Goal: Check status

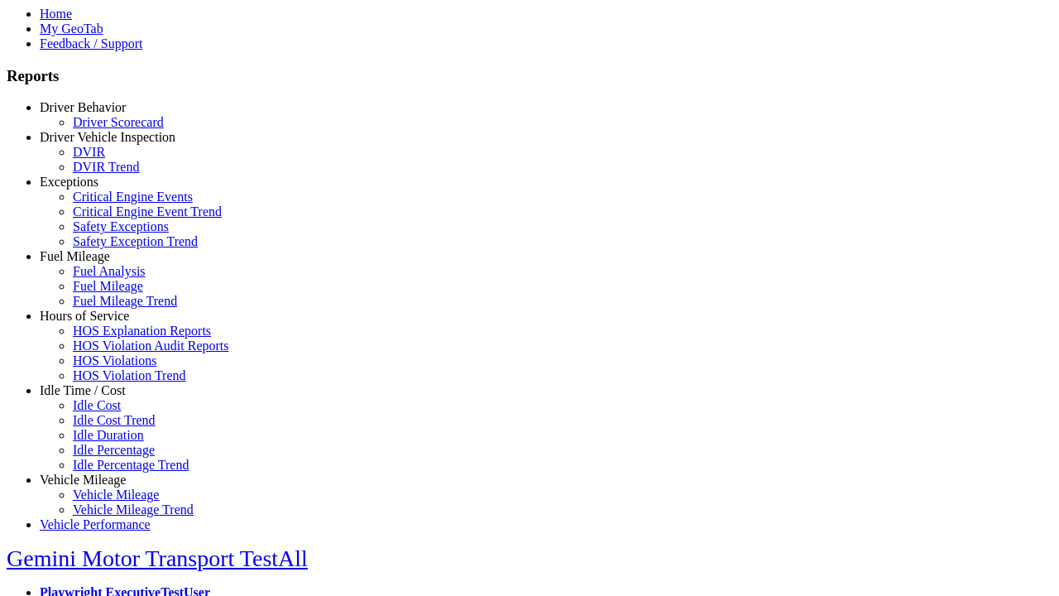
click at [95, 323] on link "Hours of Service" at bounding box center [84, 316] width 89 height 14
click at [108, 338] on link "HOS Explanation Reports" at bounding box center [142, 330] width 138 height 14
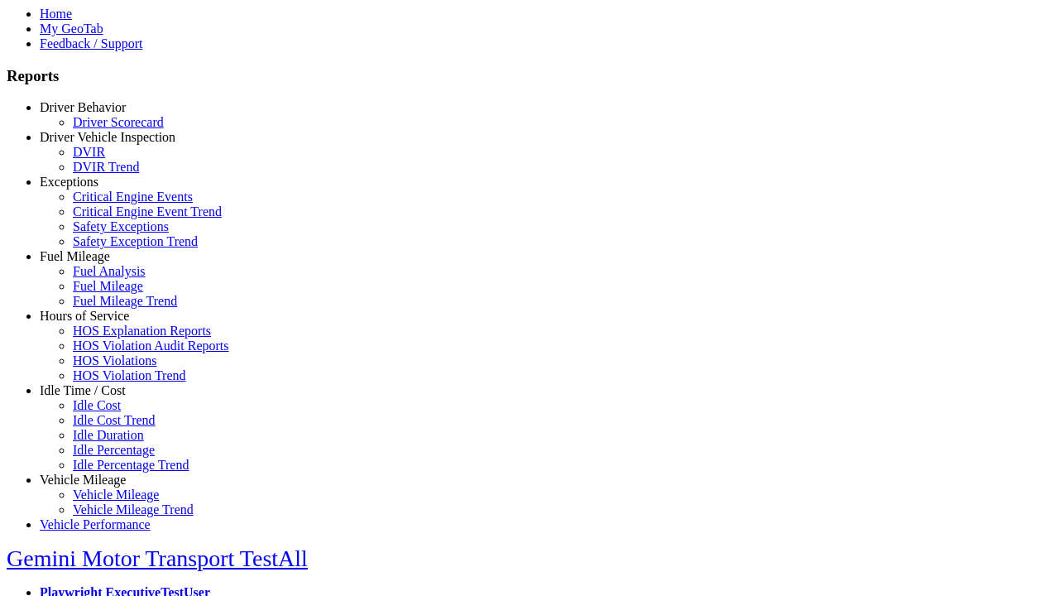
type input "**********"
type input "*********"
